Goal: Check status: Check status

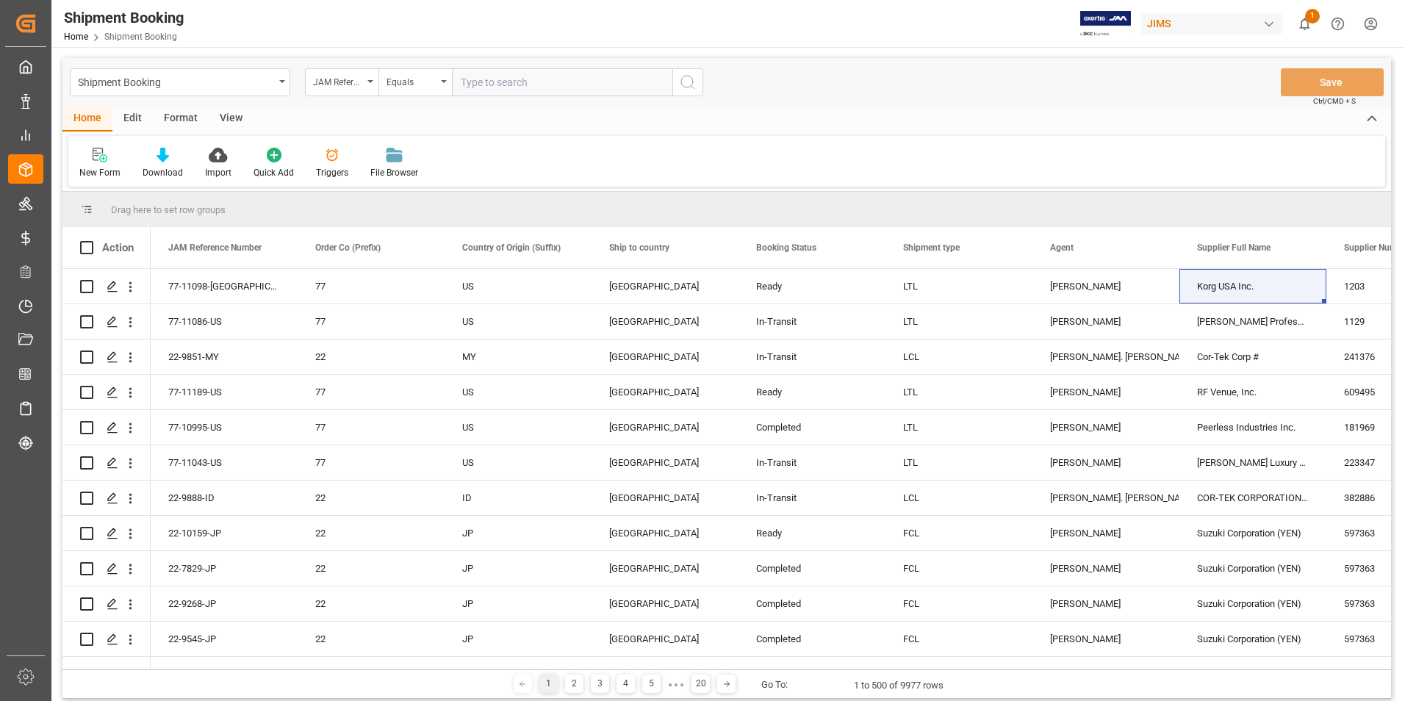
click at [489, 76] on input "text" at bounding box center [562, 82] width 220 height 28
paste input "77-11064-[GEOGRAPHIC_DATA]"
type input "77-11064-[GEOGRAPHIC_DATA]"
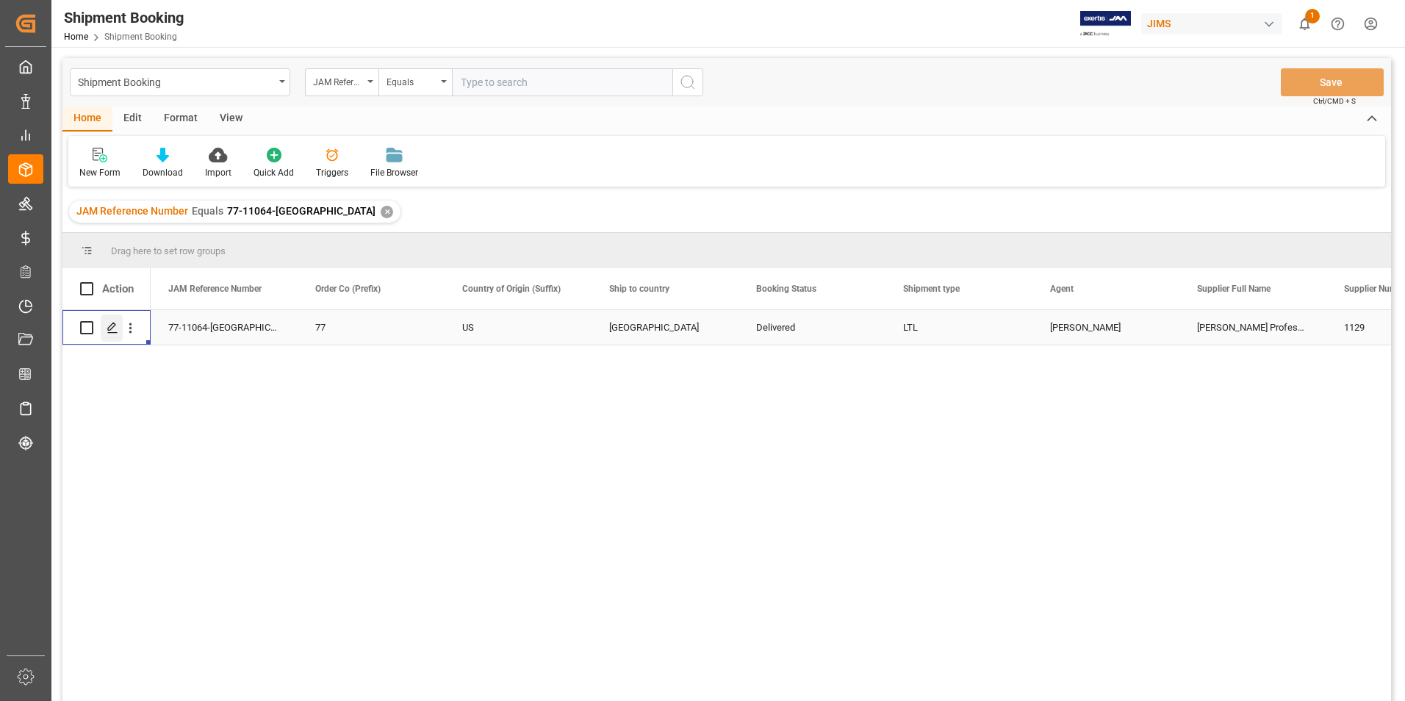
click at [112, 327] on icon "Press SPACE to select this row." at bounding box center [113, 328] width 12 height 12
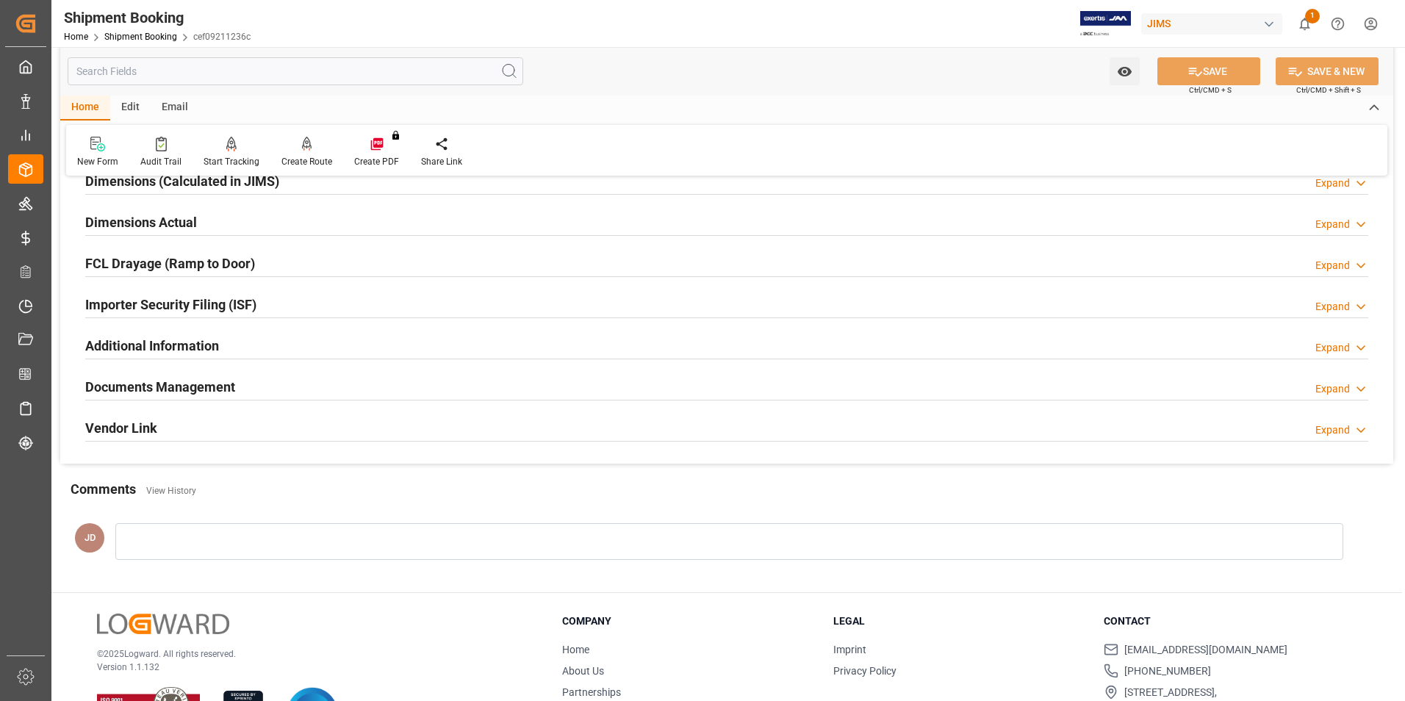
scroll to position [367, 0]
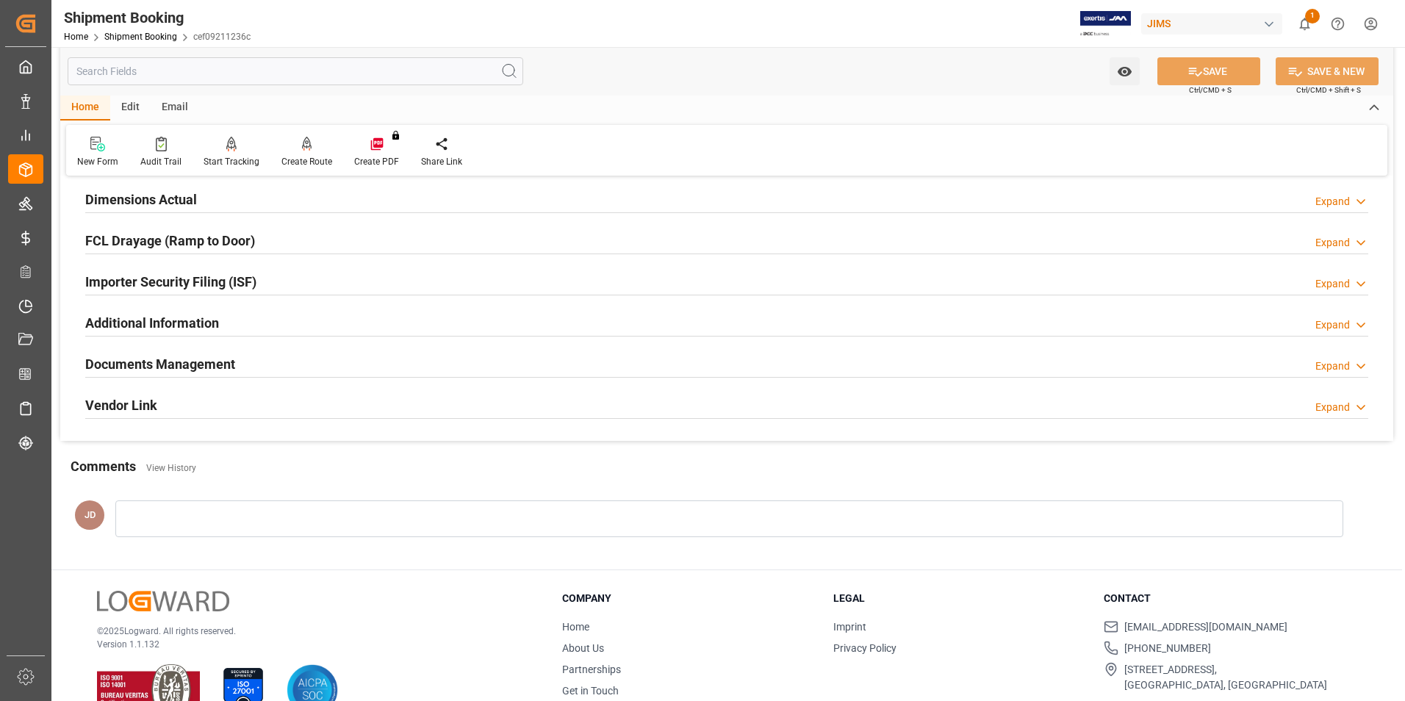
click at [179, 367] on h2 "Documents Management" at bounding box center [160, 364] width 150 height 20
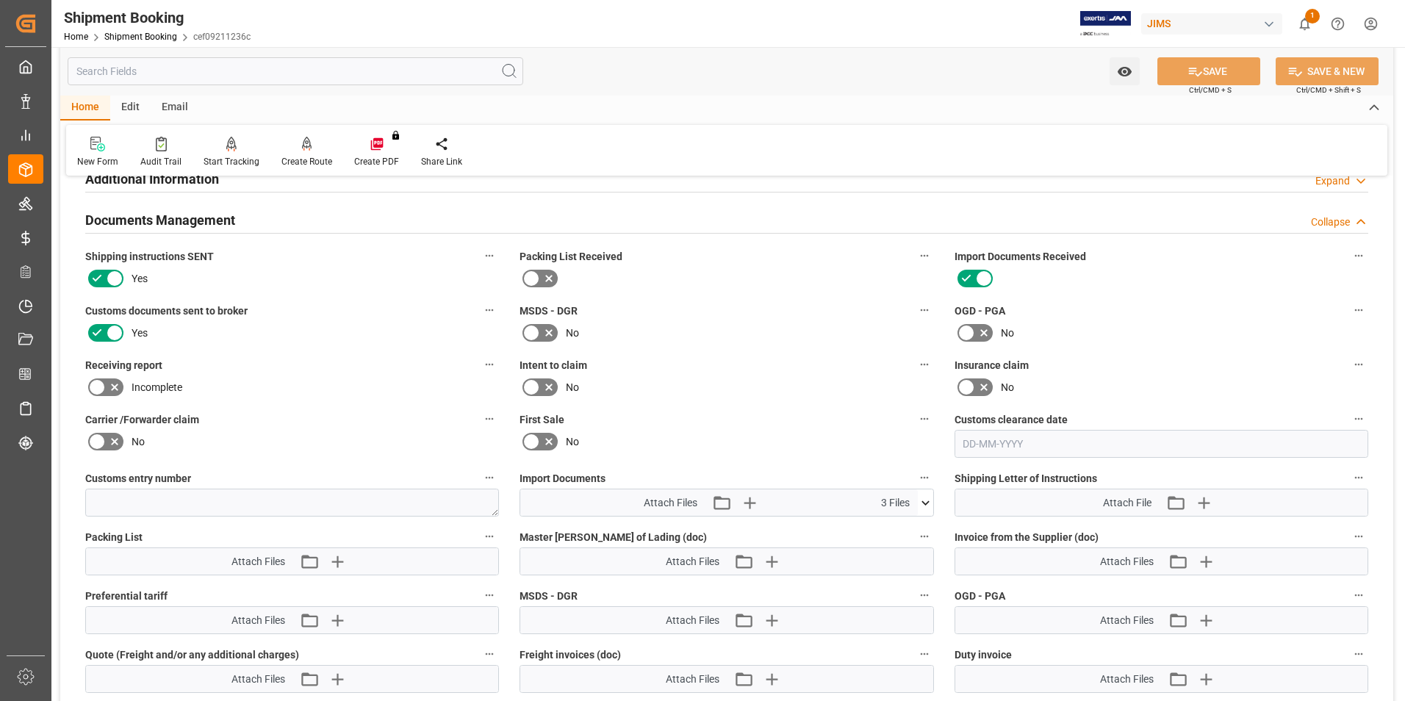
scroll to position [514, 0]
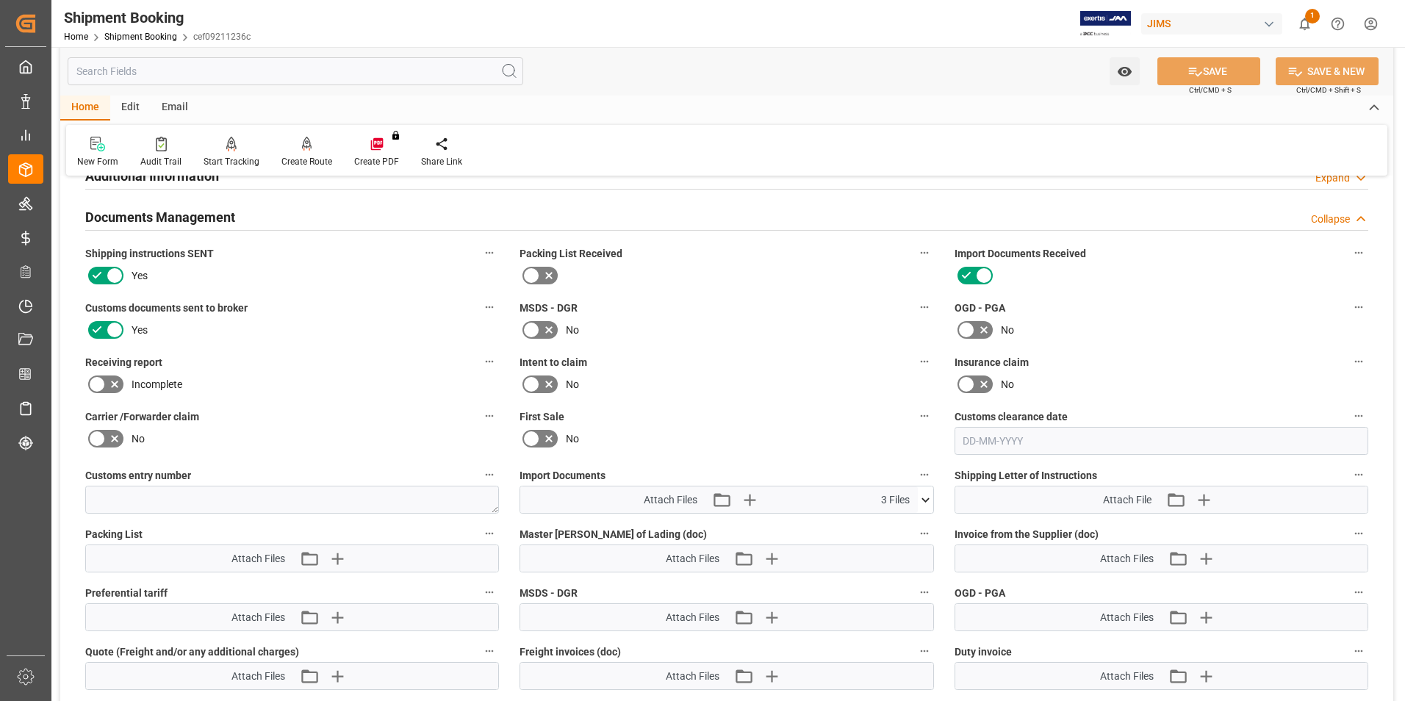
click at [927, 498] on icon at bounding box center [925, 499] width 8 height 4
click at [916, 524] on icon at bounding box center [917, 526] width 15 height 15
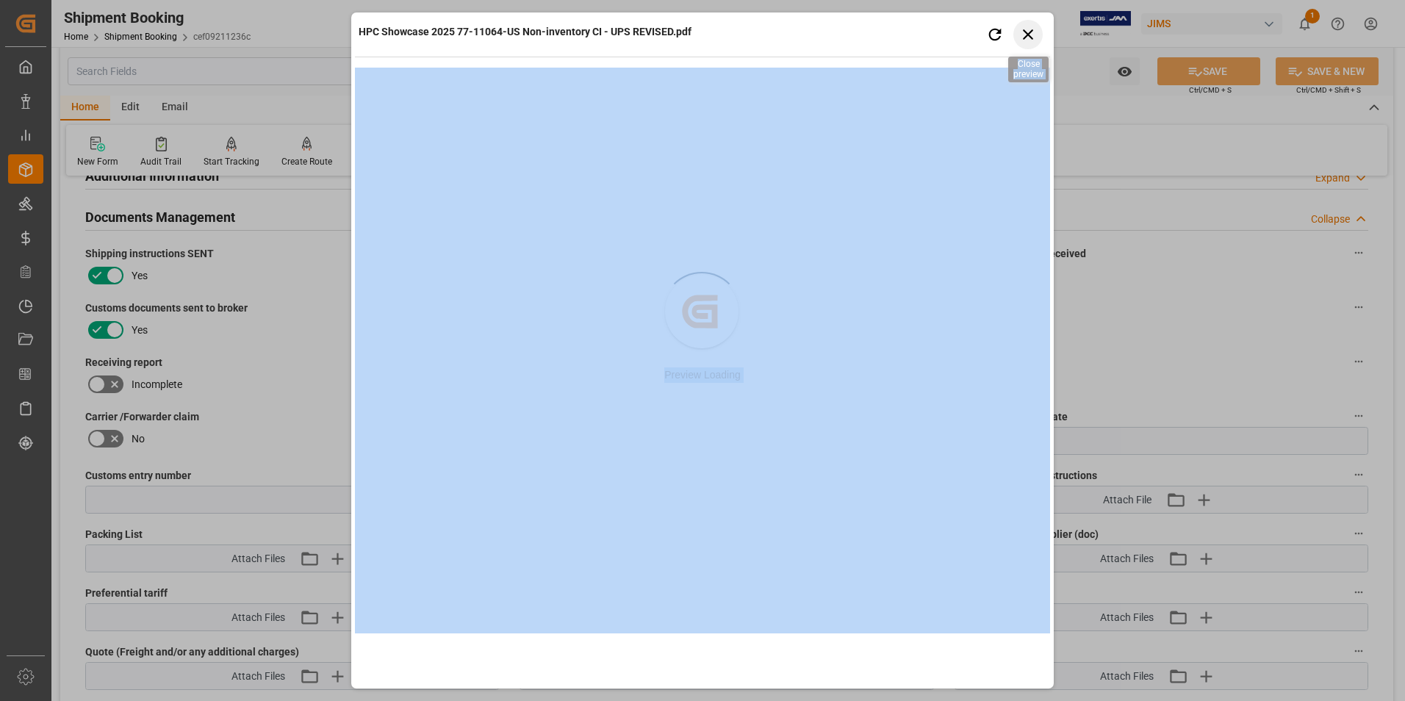
click at [1026, 35] on icon "button" at bounding box center [1028, 34] width 18 height 18
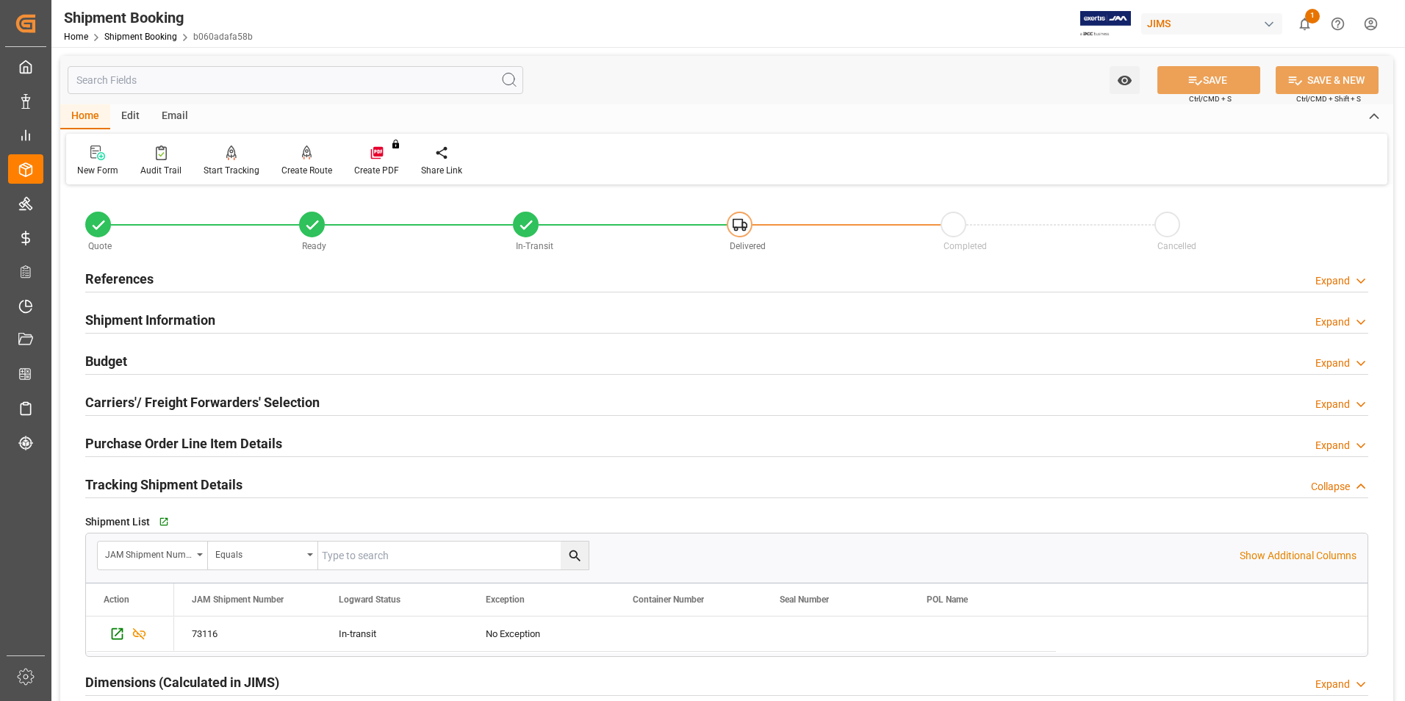
scroll to position [108, 0]
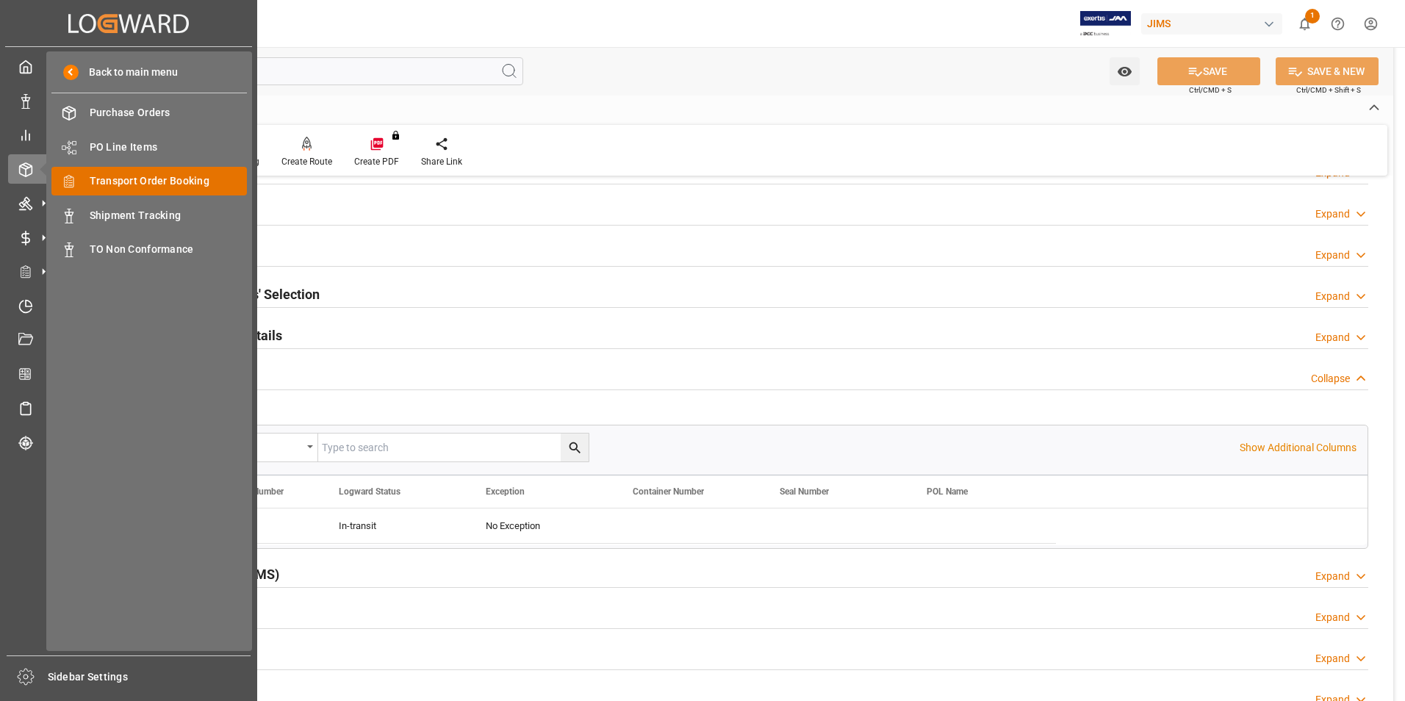
click at [173, 177] on span "Transport Order Booking" at bounding box center [169, 180] width 158 height 15
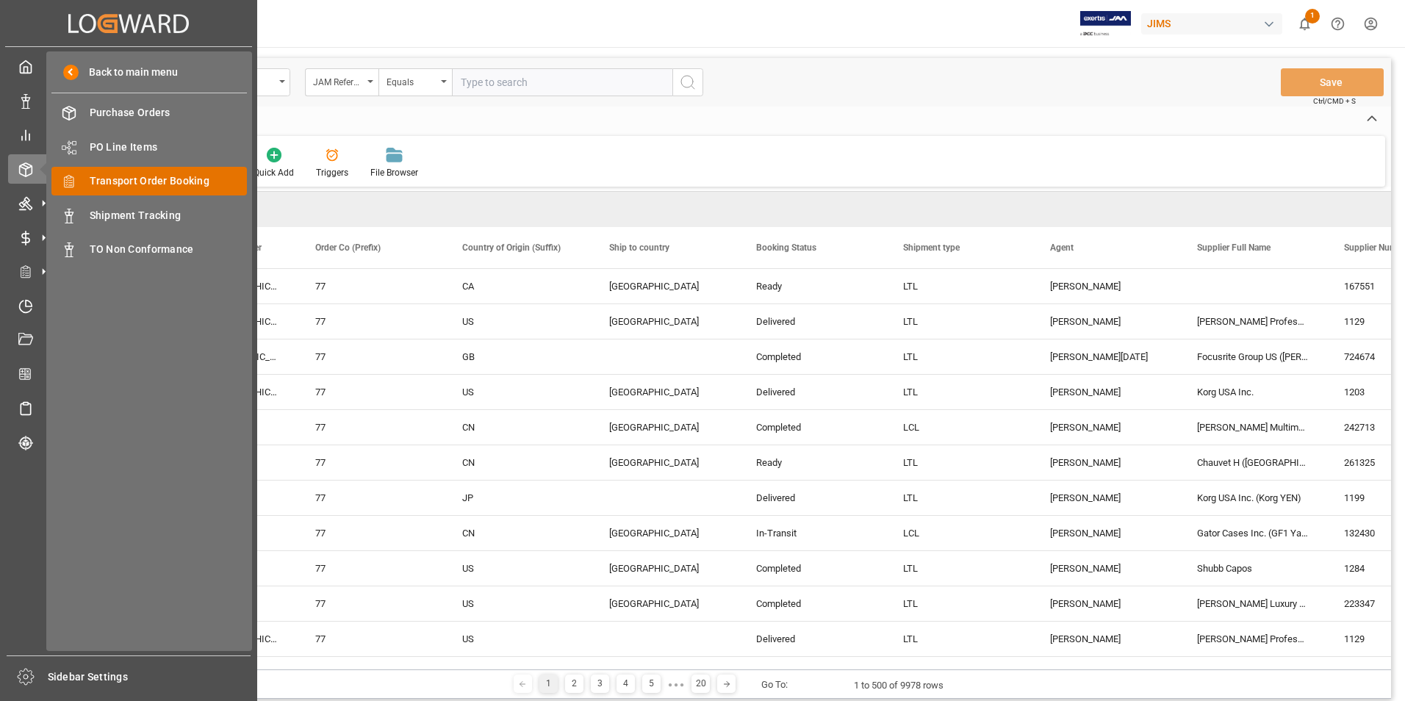
click at [179, 181] on span "Transport Order Booking" at bounding box center [169, 180] width 158 height 15
